Goal: Connect with others: Establish contact or relationships with other users

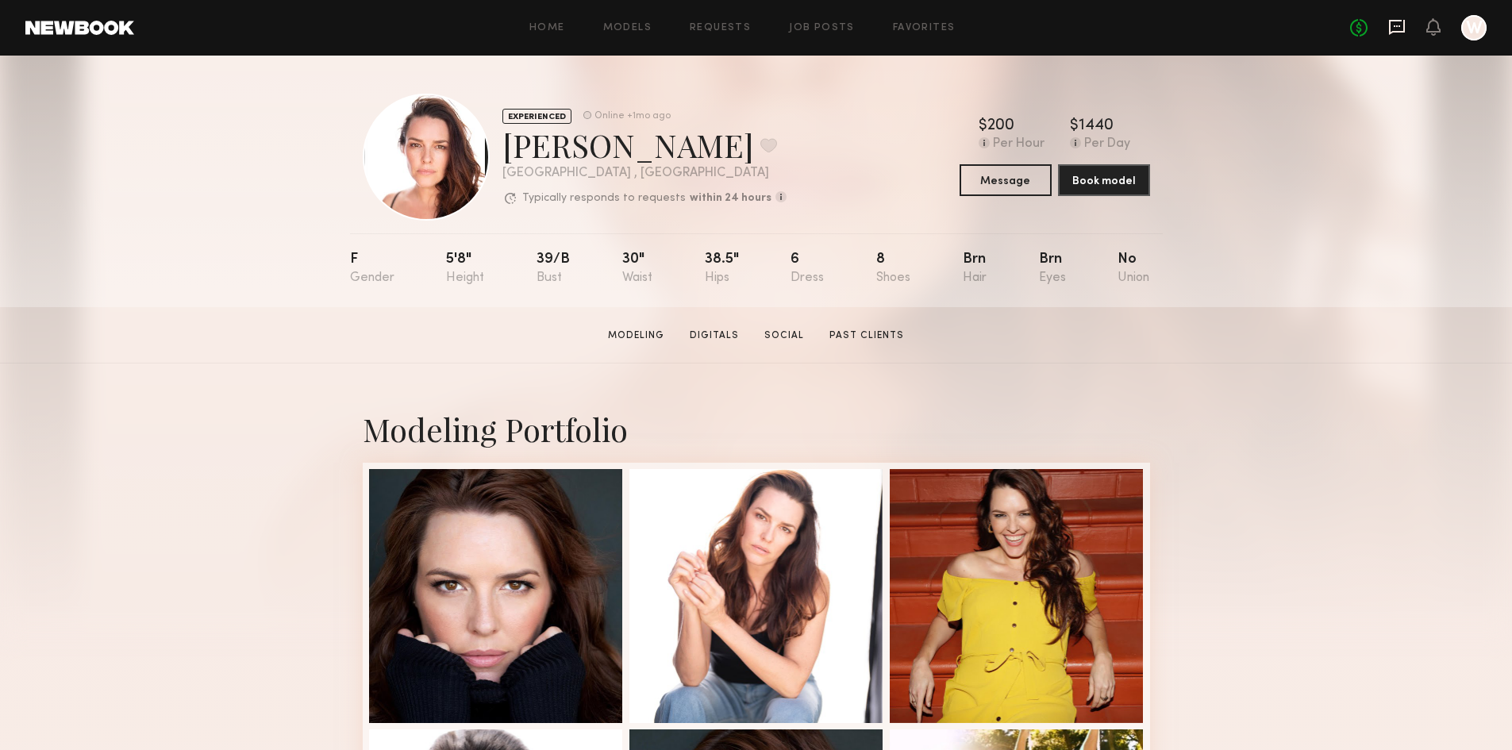
click at [1388, 22] on icon at bounding box center [1396, 26] width 17 height 17
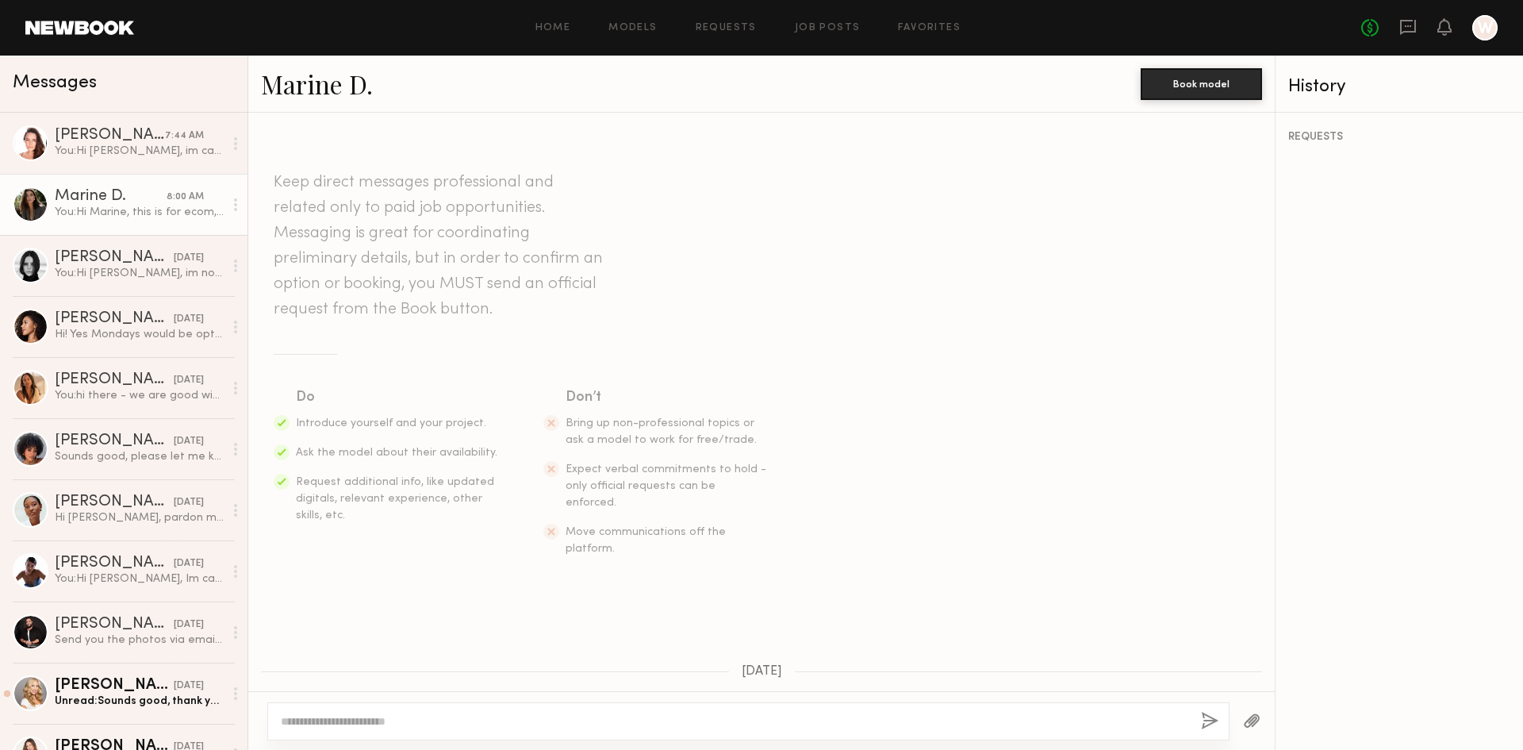
scroll to position [680, 0]
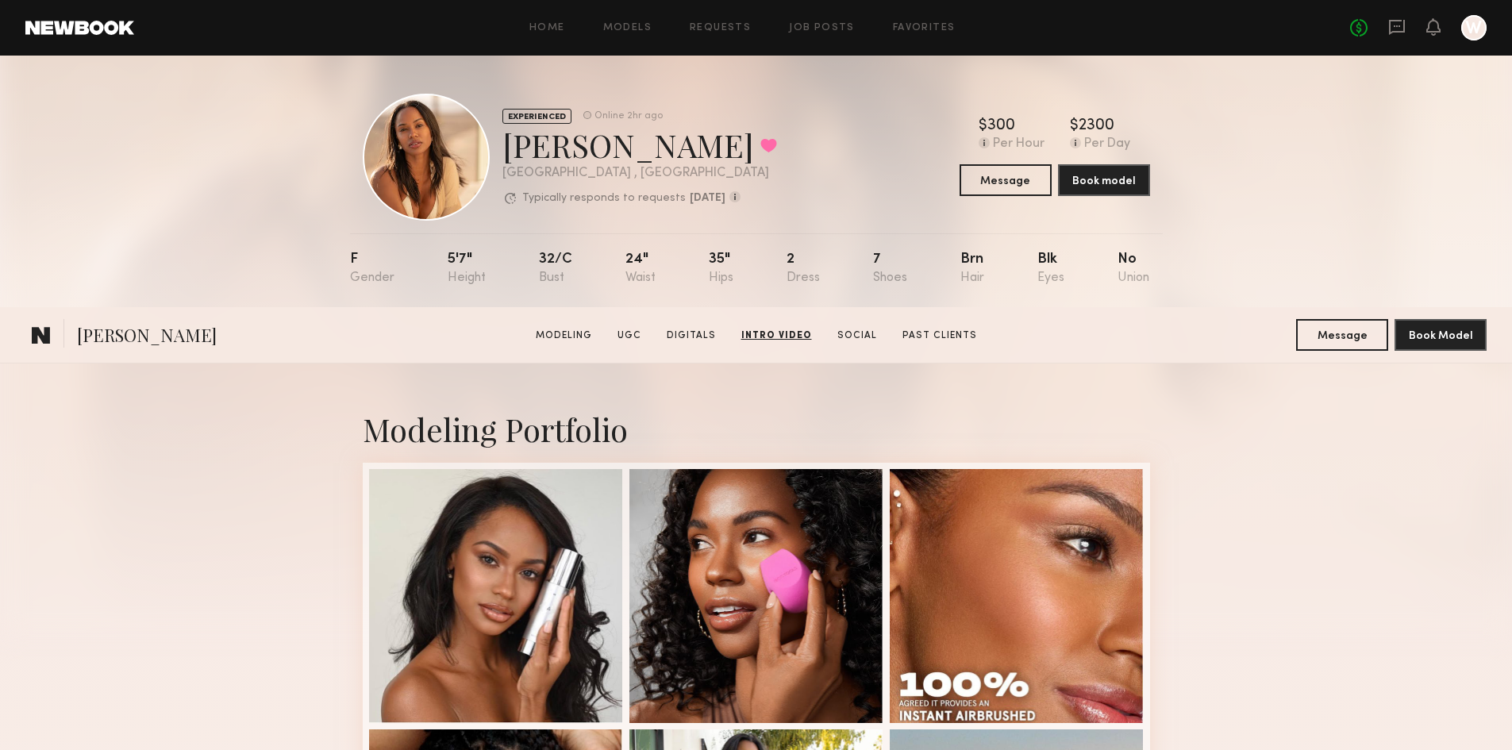
scroll to position [3253, 0]
